Goal: Information Seeking & Learning: Learn about a topic

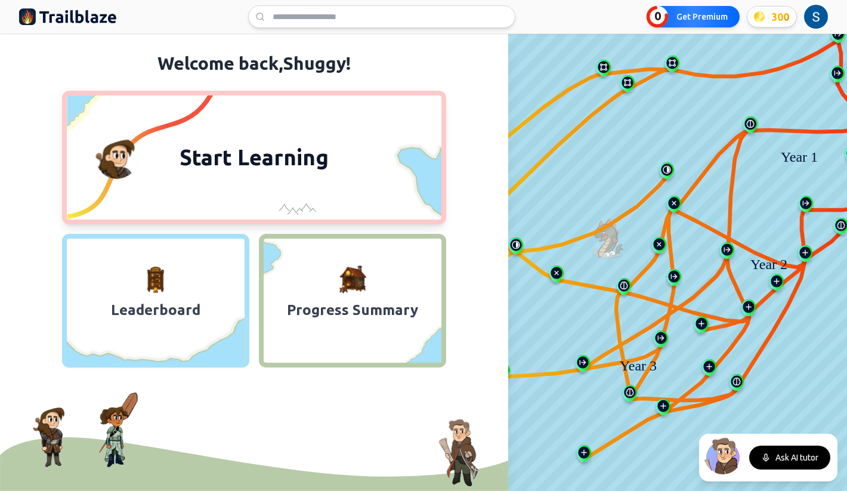
click at [321, 179] on button "Start Learning" at bounding box center [254, 158] width 384 height 134
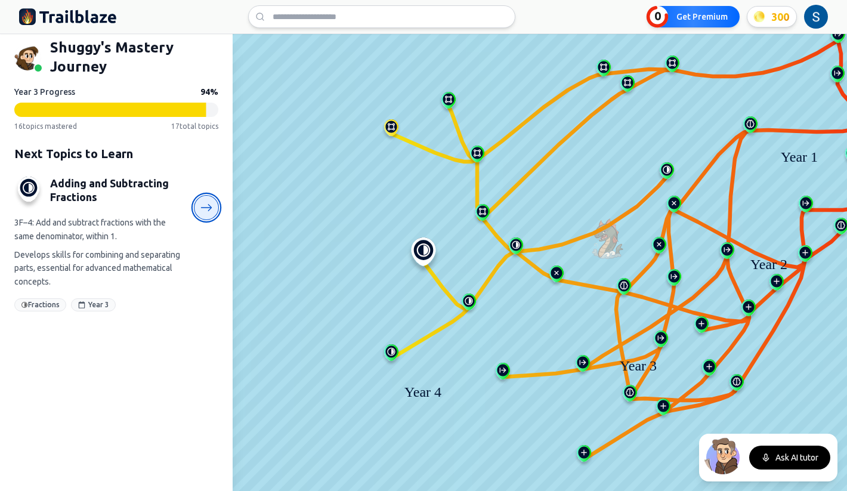
click at [209, 213] on icon at bounding box center [206, 208] width 13 height 13
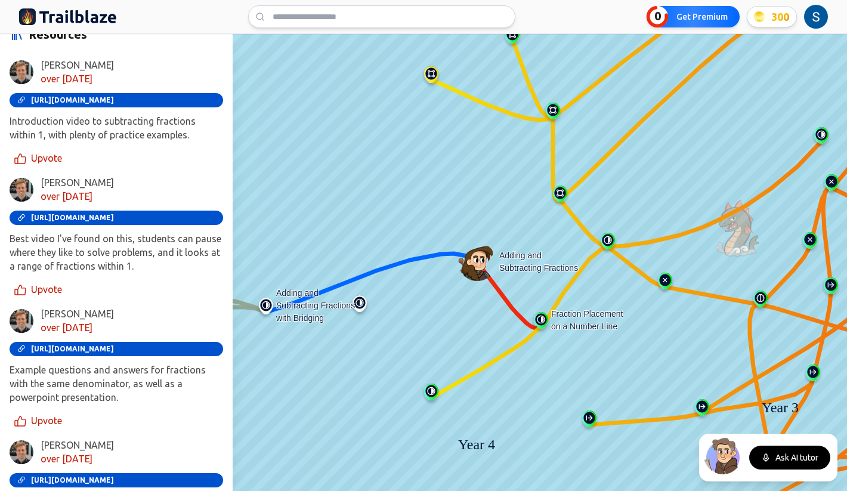
scroll to position [487, 0]
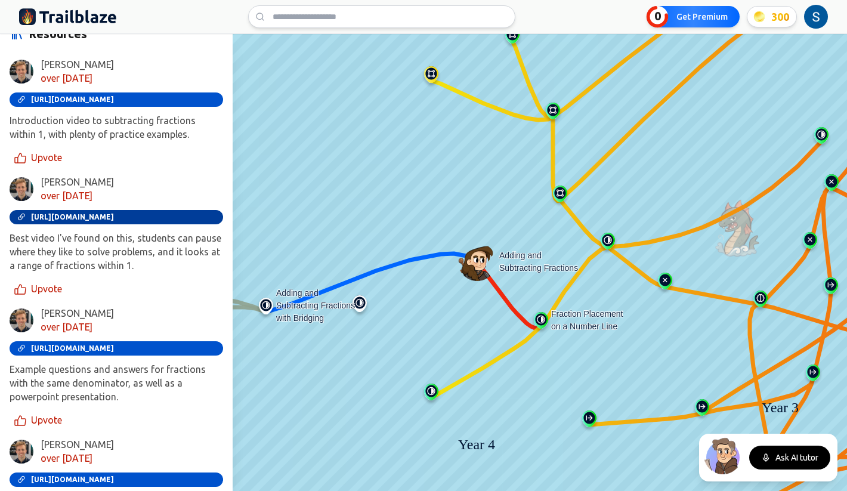
click at [114, 215] on span "[URL][DOMAIN_NAME]" at bounding box center [72, 217] width 83 height 8
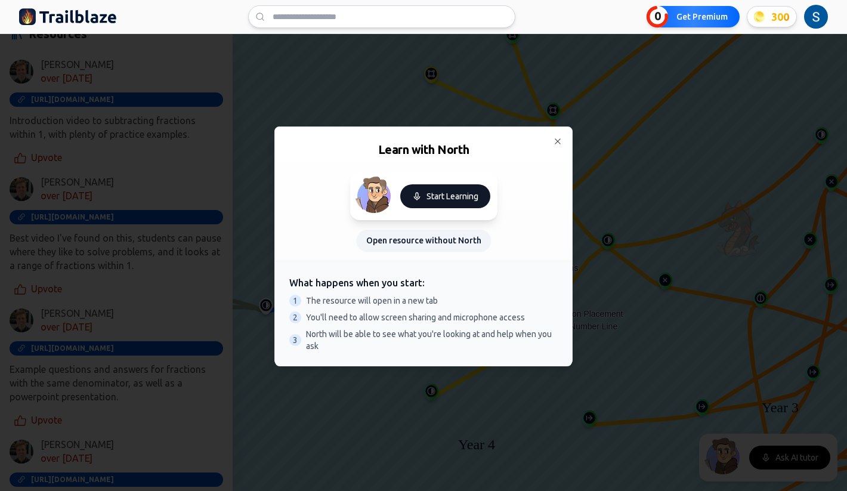
click at [441, 196] on button "Start Learning" at bounding box center [445, 196] width 90 height 24
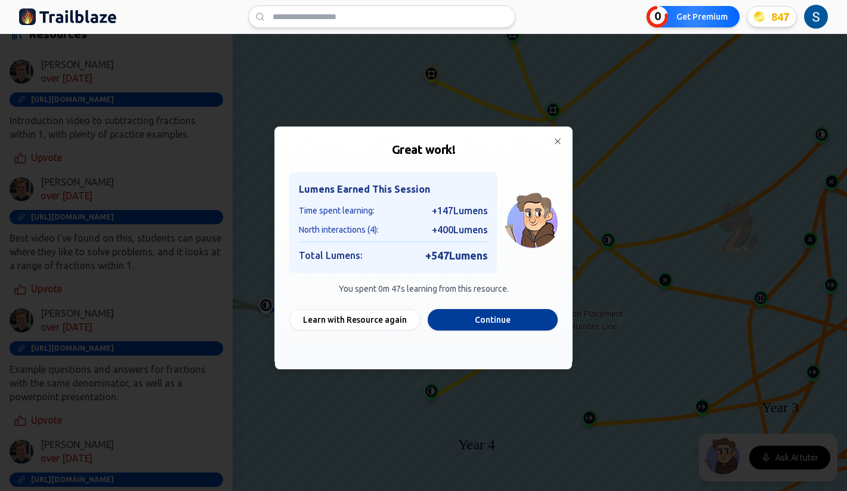
click at [472, 319] on button "Continue" at bounding box center [493, 319] width 130 height 21
